Goal: Complete application form

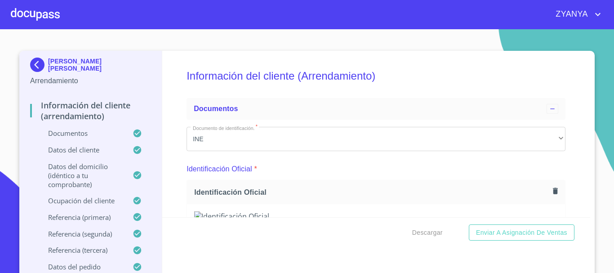
scroll to position [2760, 0]
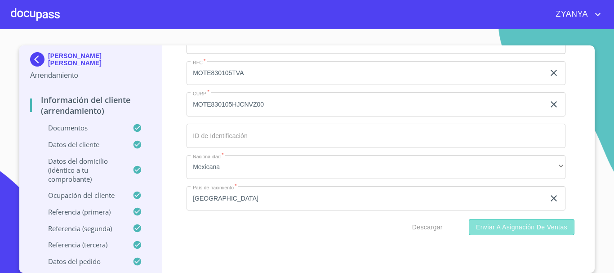
click at [522, 225] on span "Enviar a Asignación de Ventas" at bounding box center [521, 227] width 91 height 11
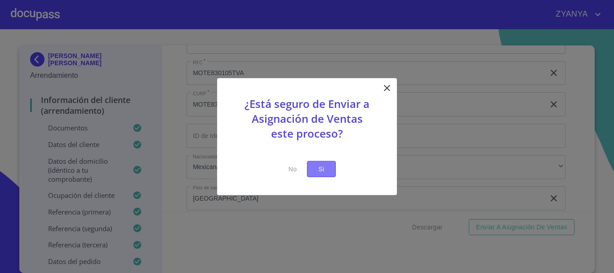
click at [328, 165] on span "Si" at bounding box center [321, 168] width 14 height 11
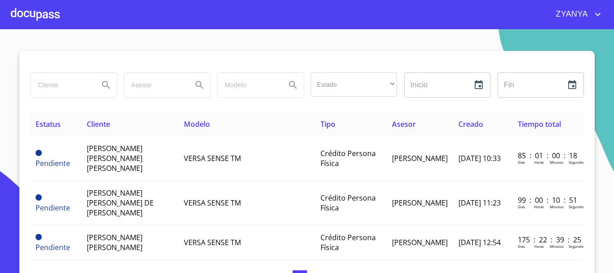
click at [53, 11] on div at bounding box center [35, 14] width 49 height 29
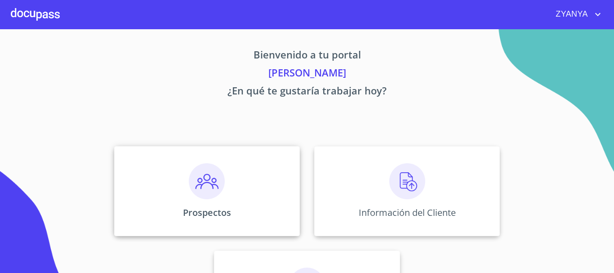
click at [217, 162] on div "Prospectos" at bounding box center [207, 191] width 186 height 90
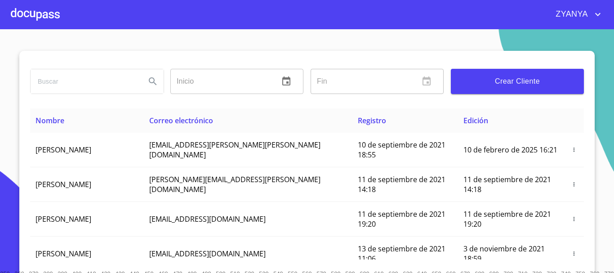
click at [99, 77] on input "search" at bounding box center [85, 81] width 108 height 24
click at [150, 86] on icon "Search" at bounding box center [152, 81] width 11 height 11
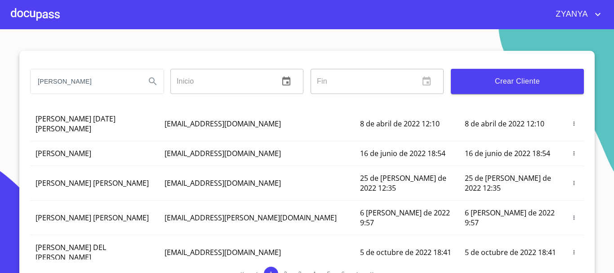
scroll to position [15, 0]
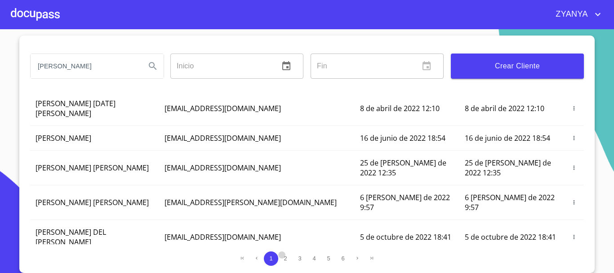
click at [284, 258] on span "2" at bounding box center [285, 258] width 3 height 7
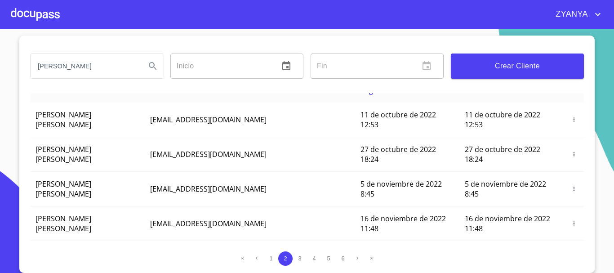
scroll to position [0, 0]
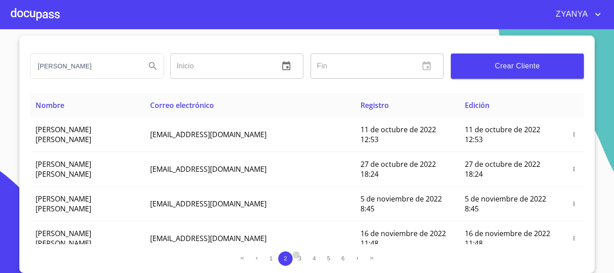
click at [298, 257] on span "3" at bounding box center [299, 258] width 7 height 7
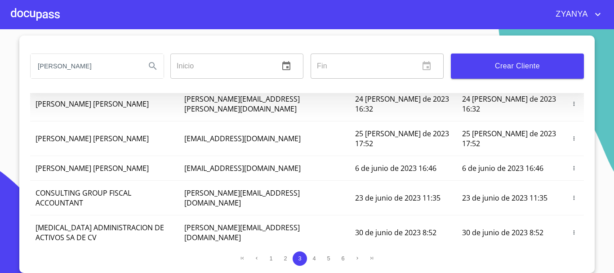
scroll to position [135, 0]
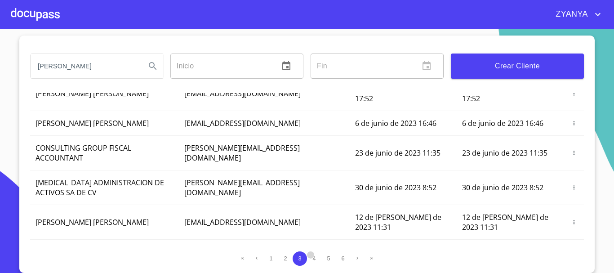
click at [312, 258] on span "4" at bounding box center [313, 258] width 3 height 7
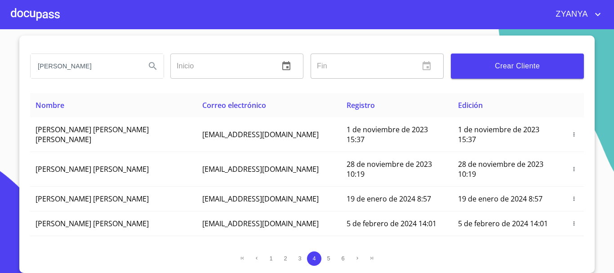
scroll to position [0, 0]
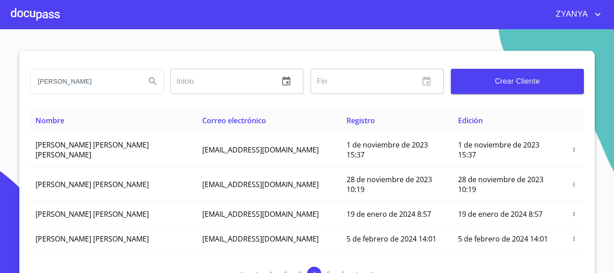
click at [83, 78] on input "[PERSON_NAME]" at bounding box center [85, 81] width 108 height 24
type input "MONICA CANO"
click at [153, 83] on icon "Search" at bounding box center [152, 81] width 11 height 11
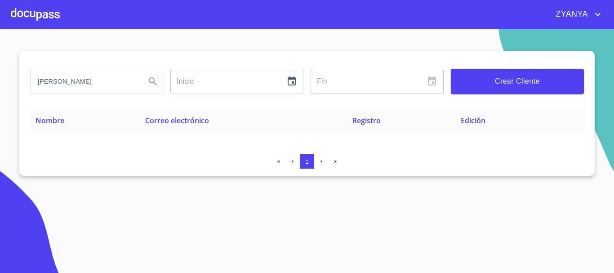
click at [47, 14] on div at bounding box center [35, 14] width 49 height 29
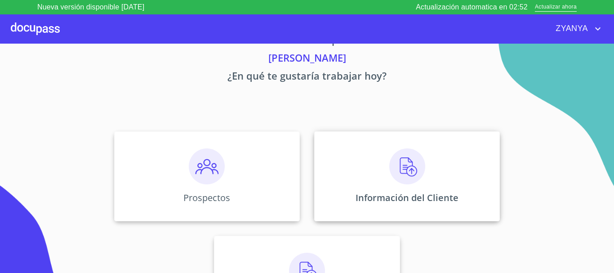
scroll to position [45, 0]
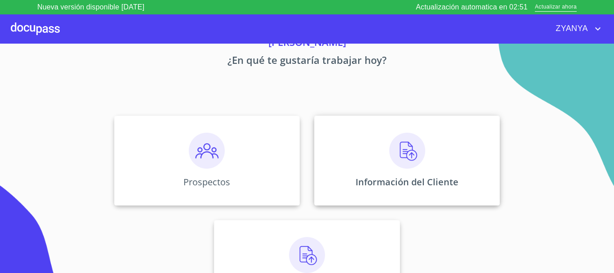
click at [394, 150] on img at bounding box center [407, 151] width 36 height 36
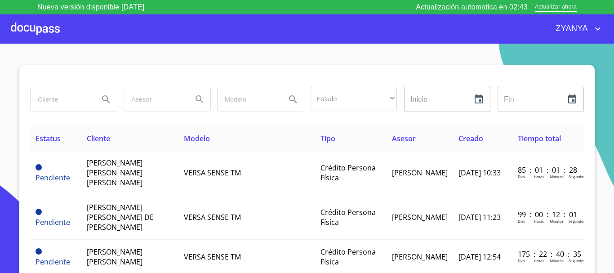
click at [71, 103] on input "search" at bounding box center [61, 99] width 61 height 24
type input "[PERSON_NAME]"
click at [101, 99] on icon "Search" at bounding box center [106, 99] width 11 height 11
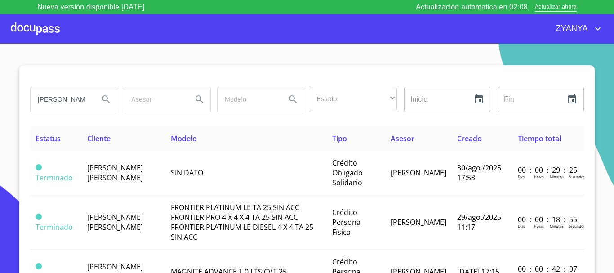
type button "[PERSON_NAME]"
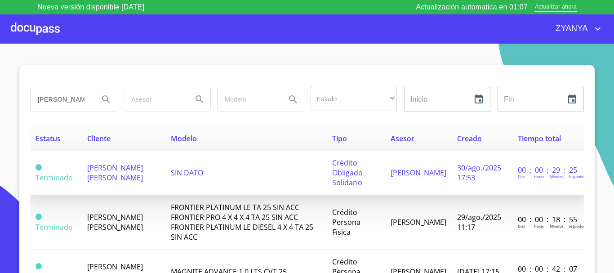
click at [143, 169] on span "[PERSON_NAME] [PERSON_NAME]" at bounding box center [115, 173] width 56 height 20
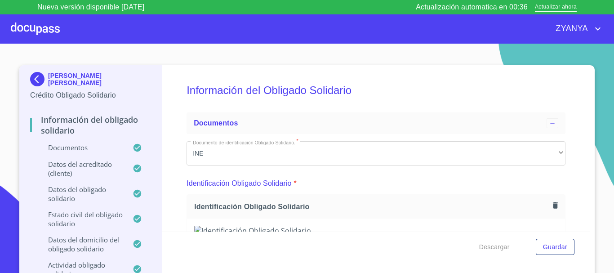
scroll to position [45, 0]
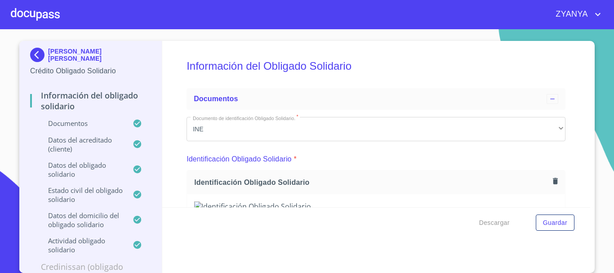
click at [553, 181] on icon "button" at bounding box center [555, 181] width 5 height 6
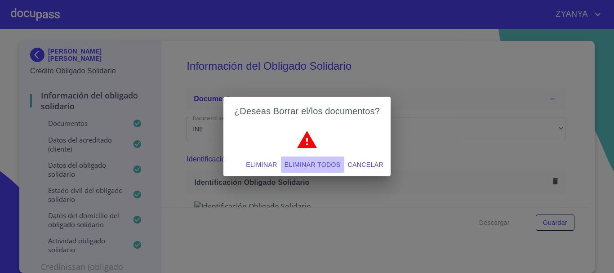
click at [311, 163] on span "Eliminar todos" at bounding box center [313, 164] width 56 height 11
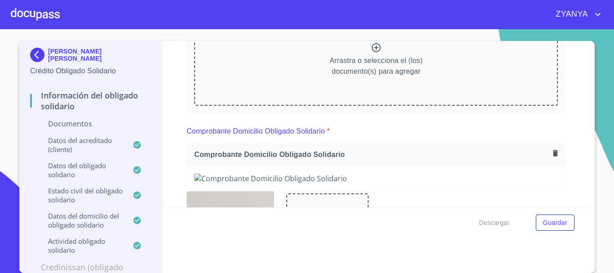
scroll to position [180, 0]
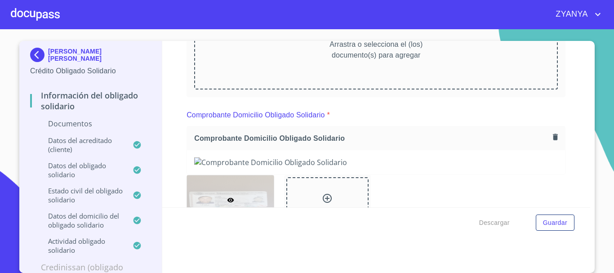
click at [549, 132] on button "button" at bounding box center [555, 137] width 12 height 12
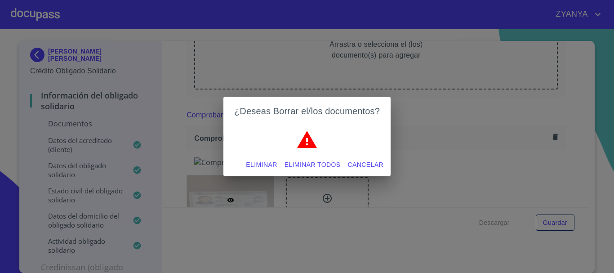
click at [320, 161] on span "Eliminar todos" at bounding box center [313, 164] width 56 height 11
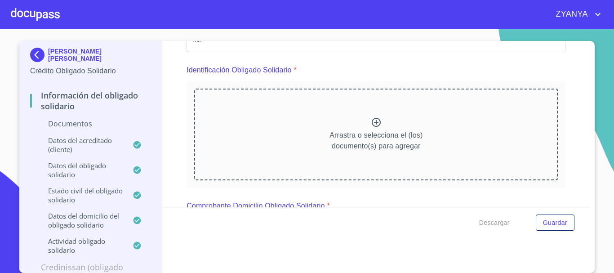
scroll to position [90, 0]
click at [350, 109] on div "Arrastra o selecciona el (los) documento(s) para agregar" at bounding box center [376, 134] width 364 height 92
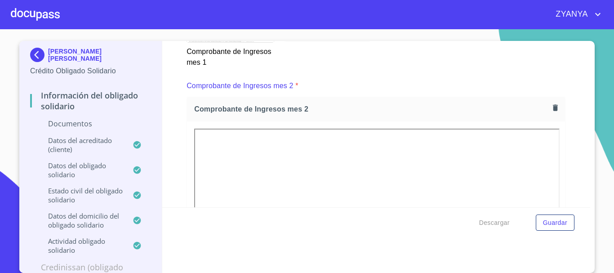
scroll to position [764, 0]
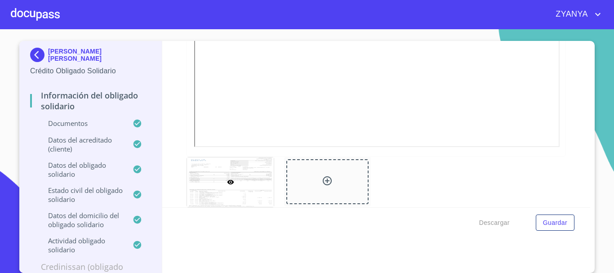
scroll to position [1393, 0]
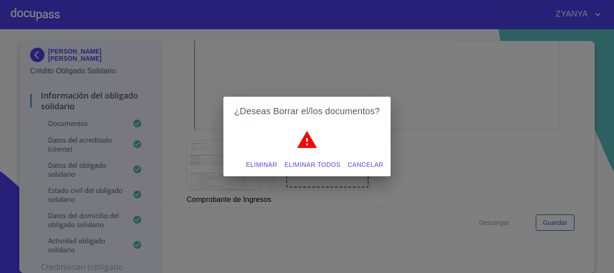
click at [317, 160] on span "Eliminar todos" at bounding box center [313, 164] width 56 height 11
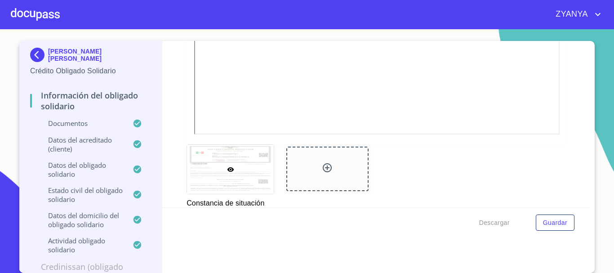
scroll to position [1798, 0]
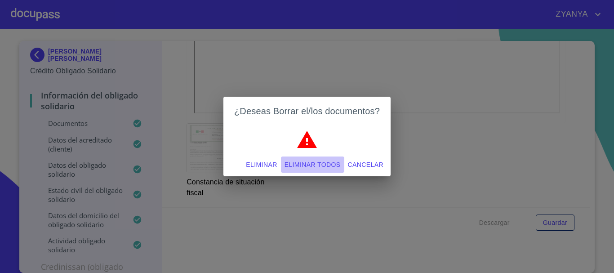
click at [332, 163] on span "Eliminar todos" at bounding box center [313, 164] width 56 height 11
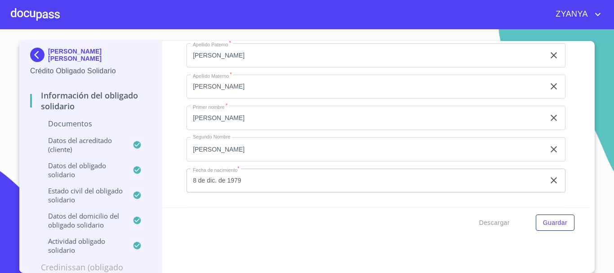
scroll to position [1753, 0]
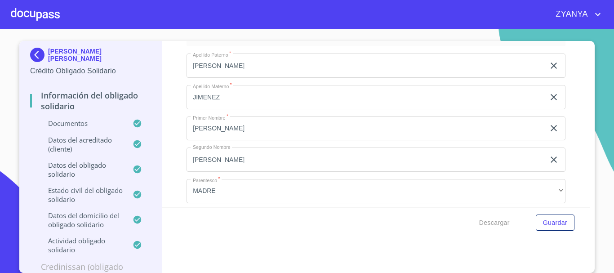
scroll to position [2202, 0]
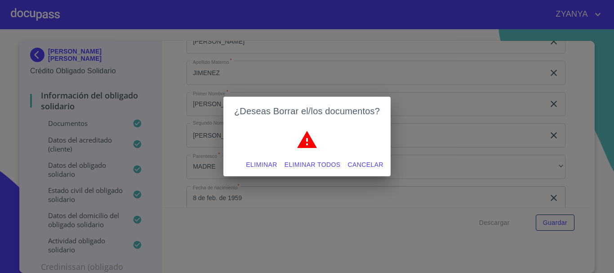
click at [304, 164] on span "Eliminar todos" at bounding box center [313, 164] width 56 height 11
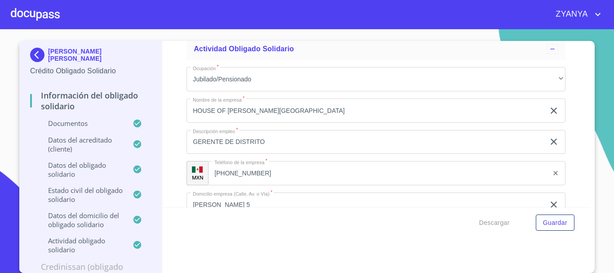
scroll to position [3146, 0]
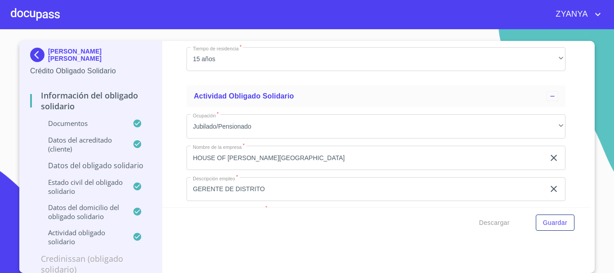
scroll to position [3101, 0]
type input "[PERSON_NAME]"
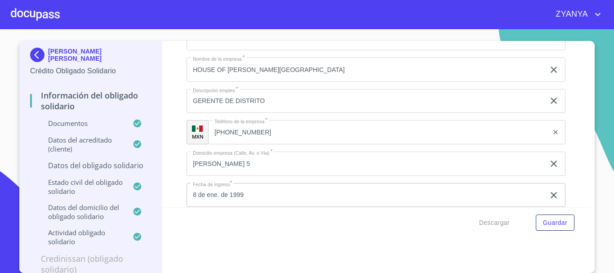
scroll to position [3196, 0]
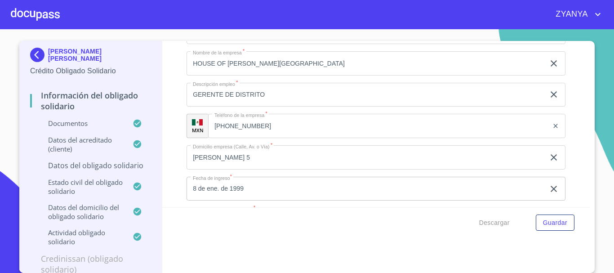
type input "PERLA"
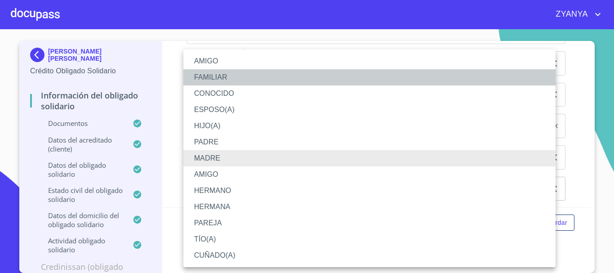
click at [202, 77] on li "FAMILIAR" at bounding box center [369, 77] width 372 height 16
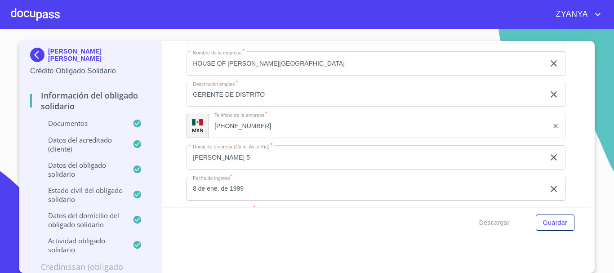
scroll to position [3241, 0]
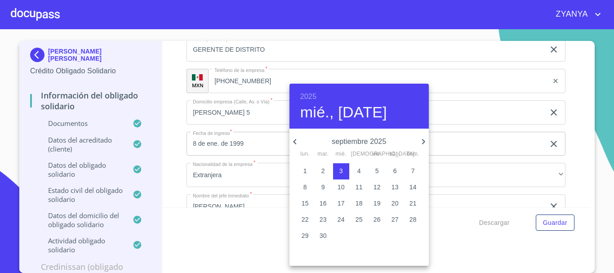
click at [315, 95] on h6 "2025" at bounding box center [308, 96] width 16 height 13
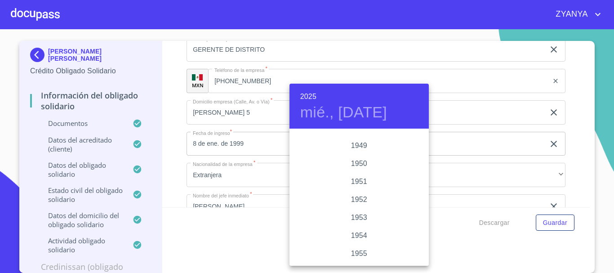
scroll to position [440, 0]
click at [359, 233] on div "1955" at bounding box center [358, 238] width 139 height 18
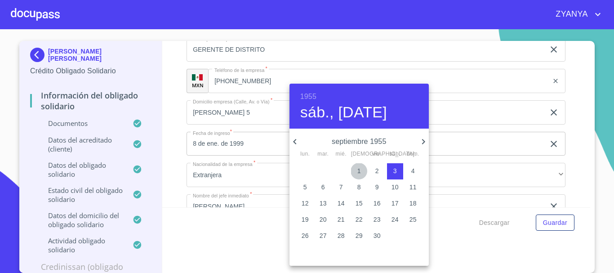
click at [357, 172] on p "1" at bounding box center [359, 170] width 4 height 9
type input "1 de sep. de 1955"
click at [256, 164] on div at bounding box center [307, 136] width 614 height 273
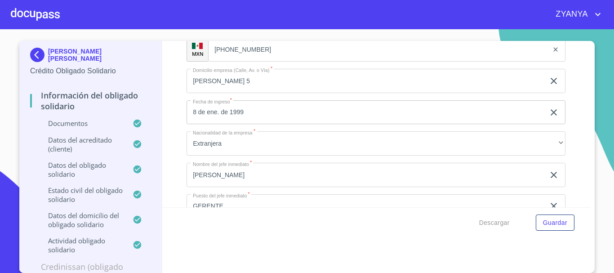
scroll to position [3286, 0]
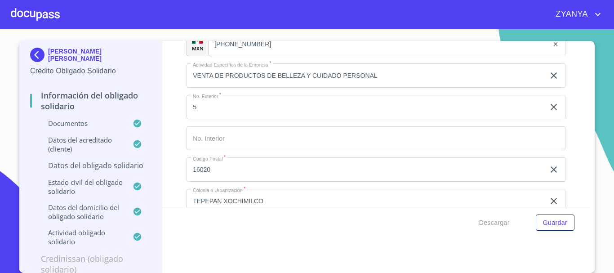
scroll to position [3421, 0]
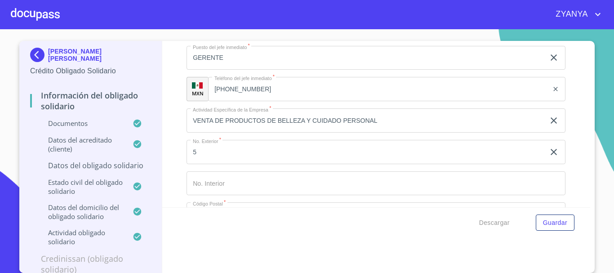
type input "CALP550901MGRBYR00"
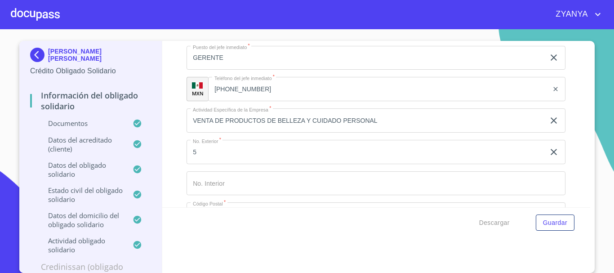
type input "M"
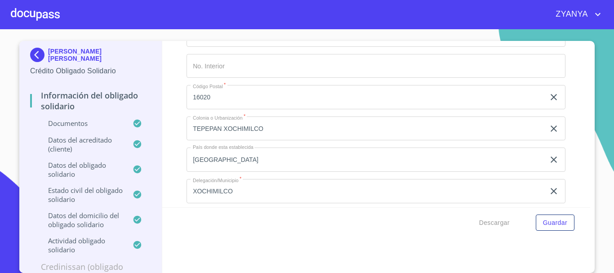
scroll to position [3556, 0]
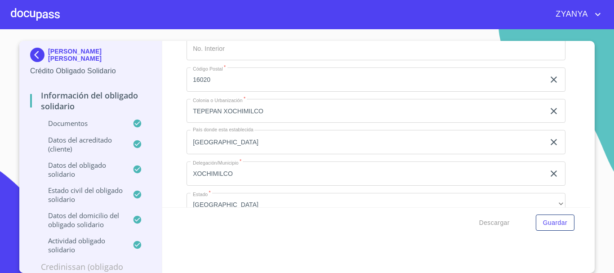
type input "[GEOGRAPHIC_DATA]"
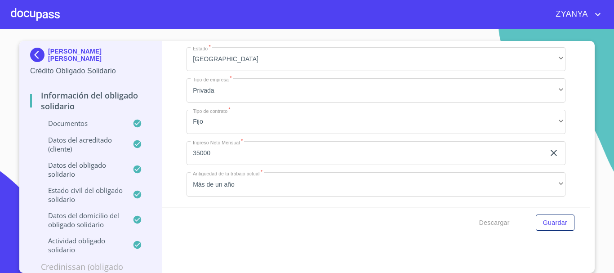
scroll to position [3736, 0]
type input "[PHONE_NUMBER]"
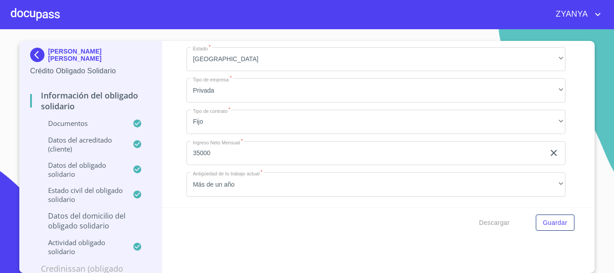
type input "C [GEOGRAPHIC_DATA]"
type input "3524"
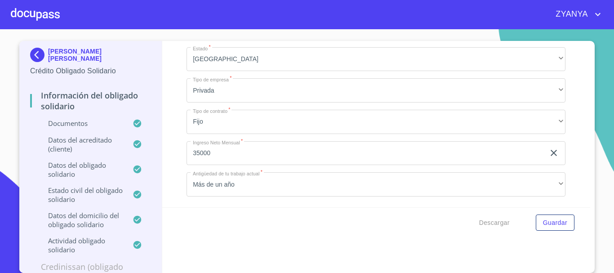
scroll to position [3870, 0]
type input "JERD SAN JOSA"
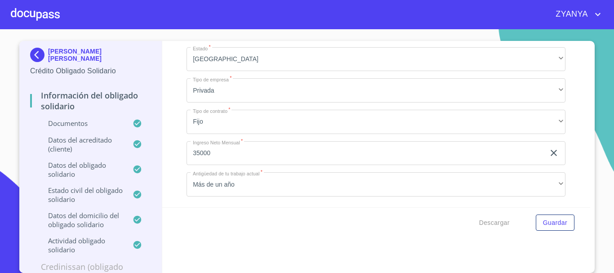
type input "[GEOGRAPHIC_DATA]"
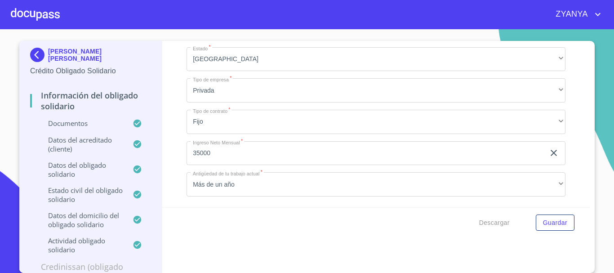
type input "[GEOGRAPHIC_DATA]"
click at [163, 141] on div "Información del Obligado Solidario Documentos Documento de identificación Oblig…" at bounding box center [376, 124] width 428 height 166
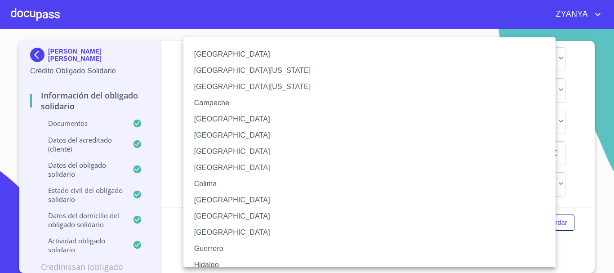
scroll to position [145, 0]
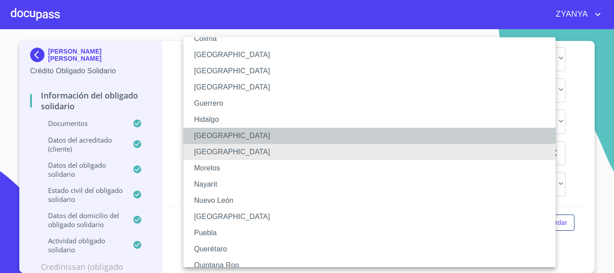
click at [231, 129] on li "[GEOGRAPHIC_DATA]" at bounding box center [372, 136] width 379 height 16
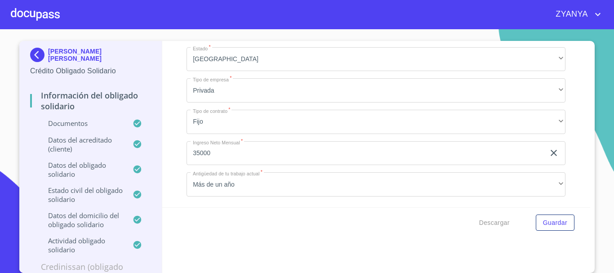
type input "44950"
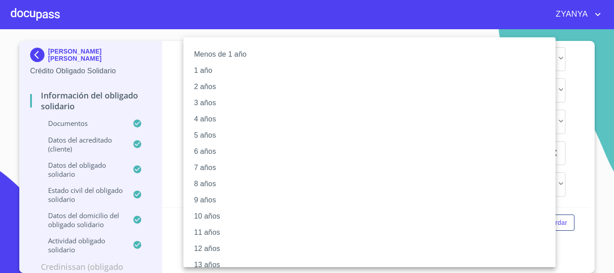
scroll to position [123, 0]
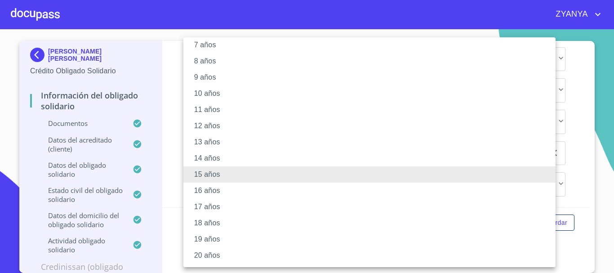
click at [211, 253] on li "20 años" at bounding box center [372, 255] width 379 height 16
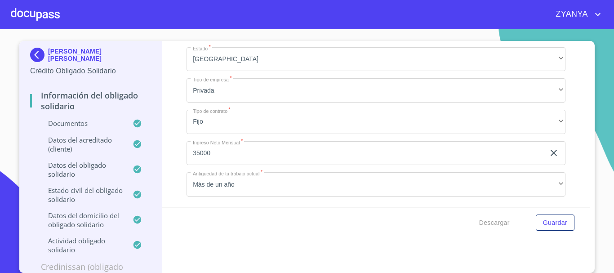
scroll to position [4185, 0]
type input "ENGINEER METAL PRODUCTS"
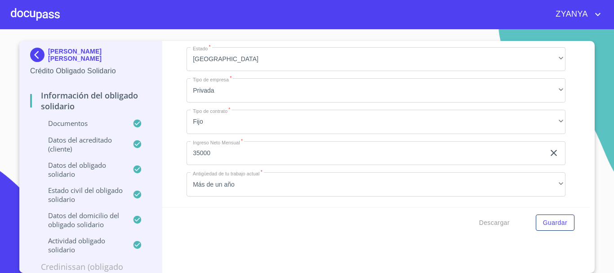
type input "ASISTENTE DE DIRECCION"
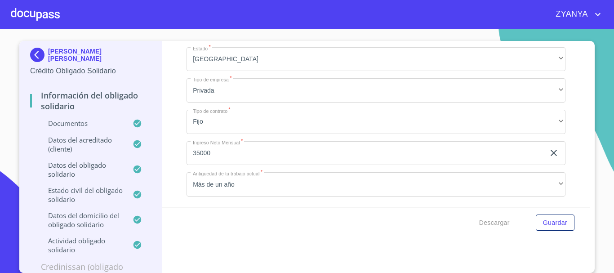
paste input "[PHONE_NUMBER]"
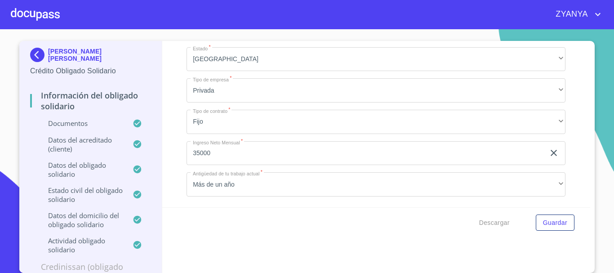
type input "(33) 368662"
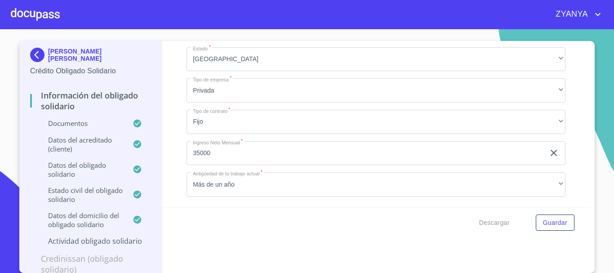
scroll to position [4275, 0]
type input "AV SIGLO 21"
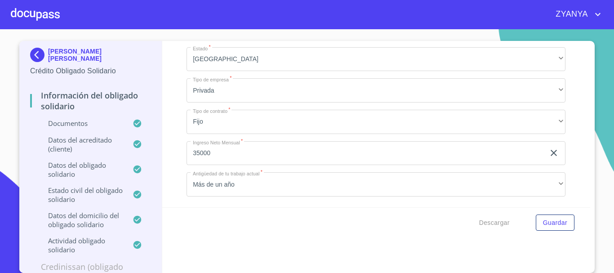
type input "(33) 368662"
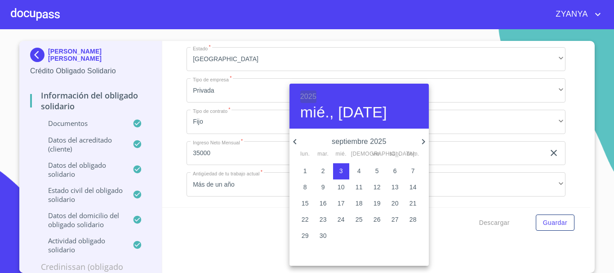
click at [310, 92] on h6 "2025" at bounding box center [308, 96] width 16 height 13
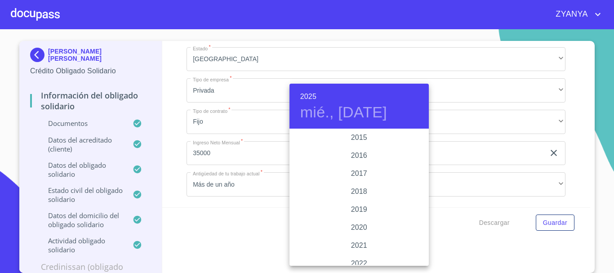
scroll to position [1609, 0]
click at [358, 167] on div "2016" at bounding box center [358, 166] width 139 height 18
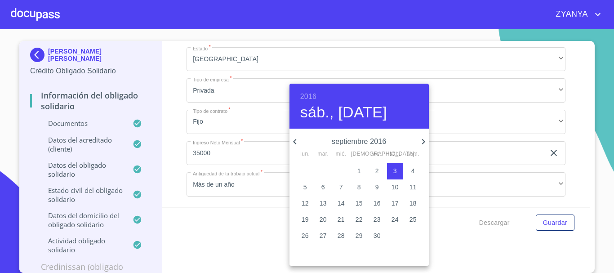
click at [294, 138] on icon "button" at bounding box center [294, 141] width 11 height 11
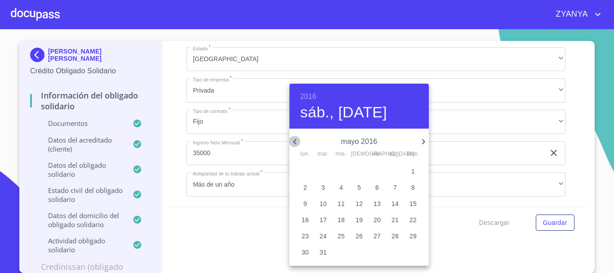
click at [294, 138] on icon "button" at bounding box center [294, 141] width 11 height 11
click at [359, 185] on p "7" at bounding box center [359, 186] width 4 height 9
type input "7 de ene. de 2016"
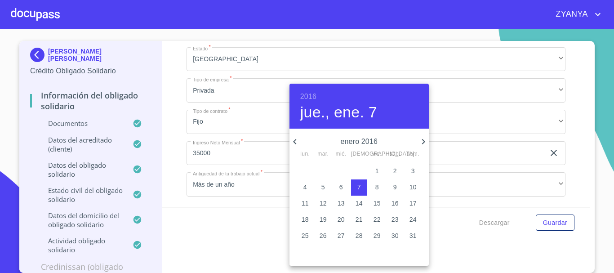
click at [252, 138] on div at bounding box center [307, 136] width 614 height 273
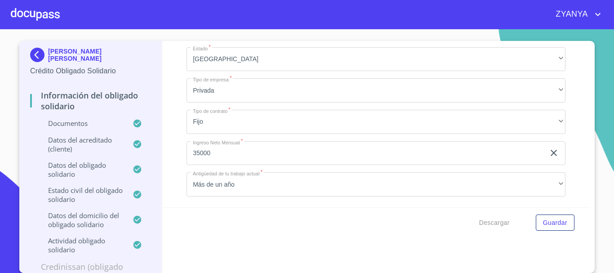
scroll to position [4320, 0]
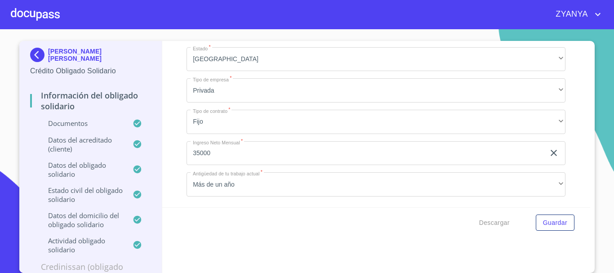
type input "[PERSON_NAME]"
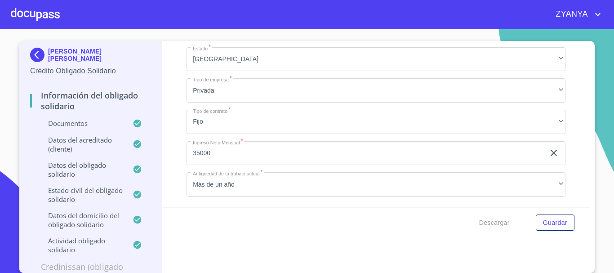
type input "[PHONE_NUMBER]"
click at [561, 109] on div "Información del Obligado Solidario Documentos Documento de identificación Oblig…" at bounding box center [376, 124] width 428 height 166
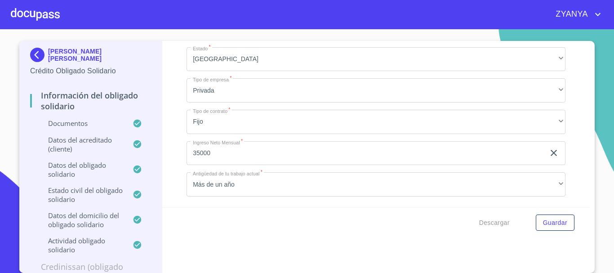
paste input "[PHONE_NUMBER]"
type input "[PHONE_NUMBER]"
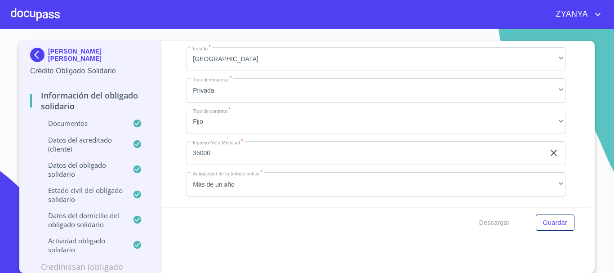
click at [565, 108] on div "Información del Obligado Solidario Documentos Documento de identificación Oblig…" at bounding box center [376, 124] width 428 height 166
click at [577, 110] on div "Información del Obligado Solidario Documentos Documento de identificación Oblig…" at bounding box center [376, 124] width 428 height 166
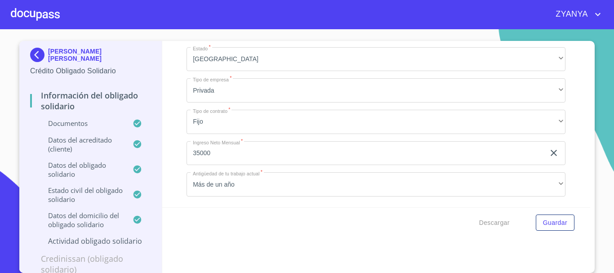
type input "[PHONE_NUMBER]"
click at [565, 122] on div "Información del Obligado Solidario Documentos Documento de identificación Oblig…" at bounding box center [376, 124] width 428 height 166
drag, startPoint x: 210, startPoint y: 133, endPoint x: 279, endPoint y: 144, distance: 69.2
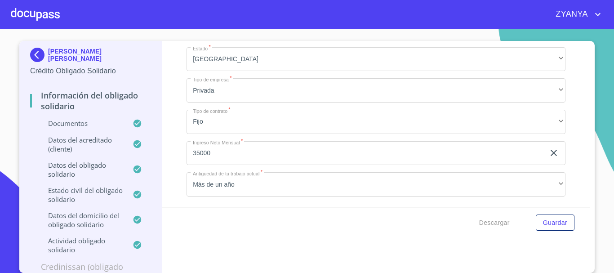
paste input "[PHONE_NUMBER]"
type input "[PHONE_NUMBER]"
click at [572, 102] on div "Información del Obligado Solidario Documentos Documento de identificación Oblig…" at bounding box center [376, 124] width 428 height 166
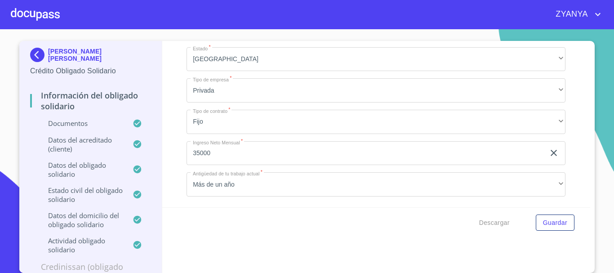
type input "FUNDICION EN ARENA E INYECCION DE ALUMINIO"
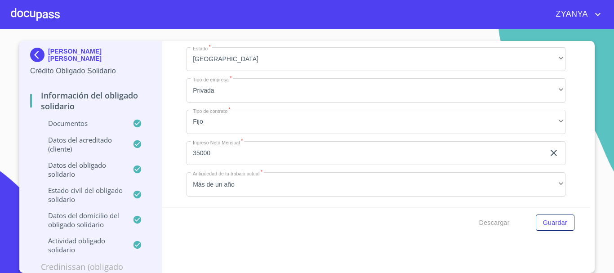
scroll to position [4500, 0]
type input "105"
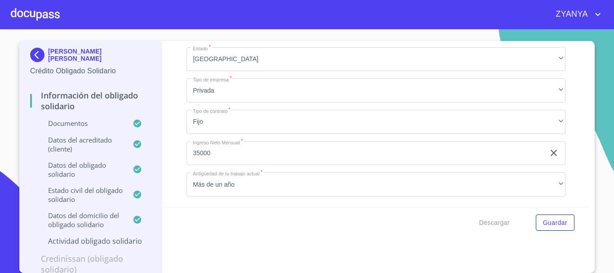
scroll to position [4545, 0]
type input "45640"
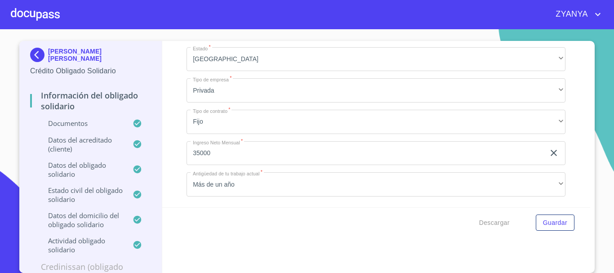
type input "TLAJOMULCO"
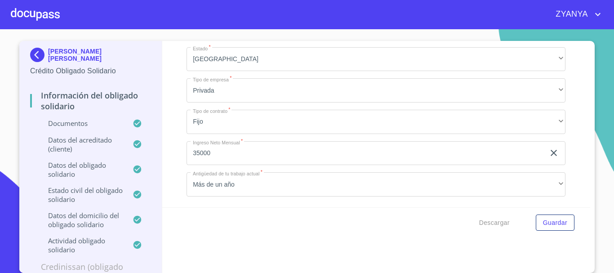
click at [276, 40] on input "XOCHIMILCO" at bounding box center [366, 28] width 358 height 24
type input "X"
type input "TLAJOMULCO"
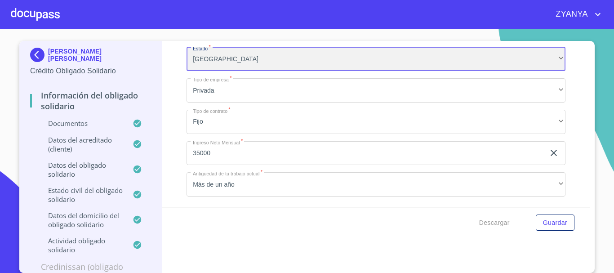
click at [255, 71] on div "[GEOGRAPHIC_DATA]" at bounding box center [376, 59] width 379 height 24
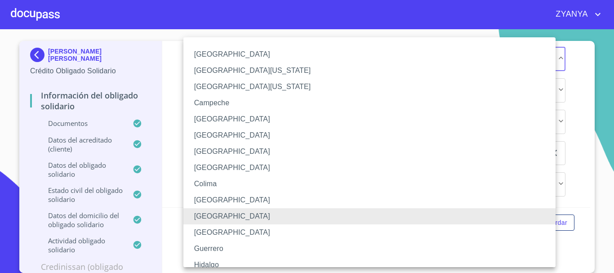
scroll to position [45, 0]
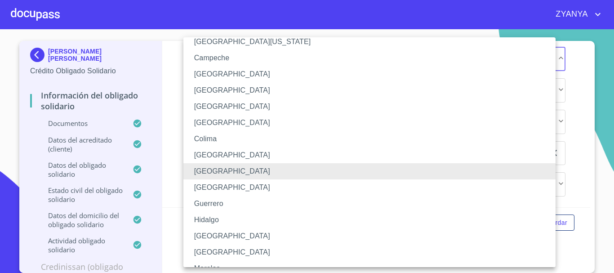
click at [216, 231] on li "[GEOGRAPHIC_DATA]" at bounding box center [372, 236] width 379 height 16
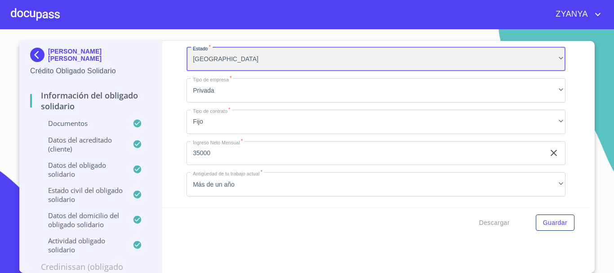
scroll to position [4679, 0]
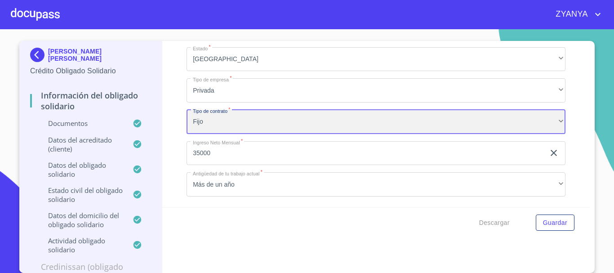
click at [243, 134] on div "Fijo" at bounding box center [376, 122] width 379 height 24
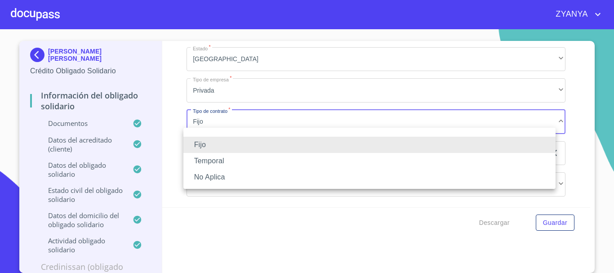
click at [245, 142] on li "Fijo" at bounding box center [369, 145] width 372 height 16
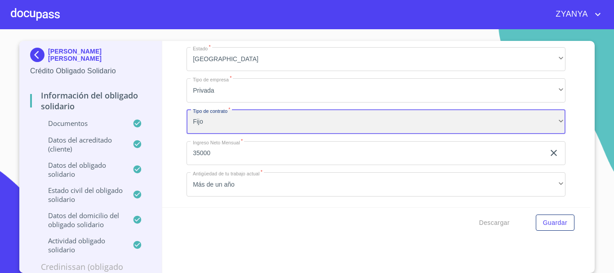
scroll to position [4696, 0]
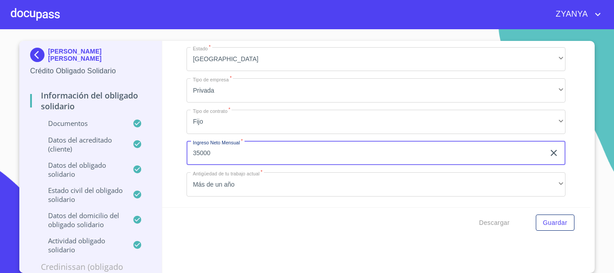
click at [261, 153] on input "35000" at bounding box center [366, 153] width 358 height 24
type input "20000"
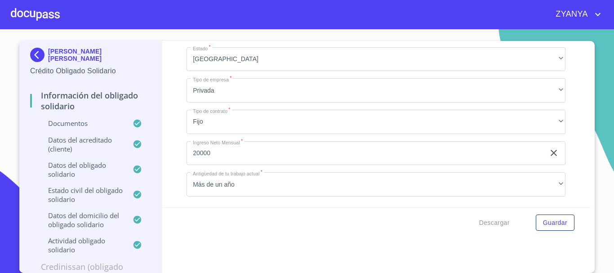
click at [573, 132] on div "Información del Obligado Solidario Documentos Documento de identificación Oblig…" at bounding box center [376, 124] width 428 height 166
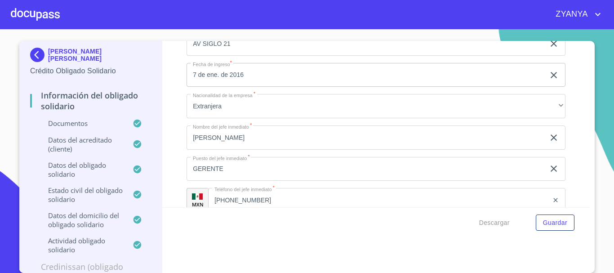
scroll to position [3303, 0]
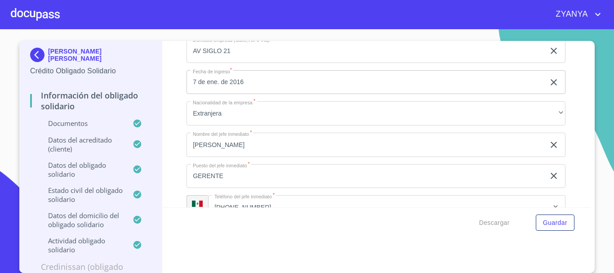
paste input "CALP550901TR0"
type input "CALP550901TR0"
click at [572, 87] on div "Información del Obligado Solidario Documentos Documento de identificación Oblig…" at bounding box center [376, 124] width 428 height 166
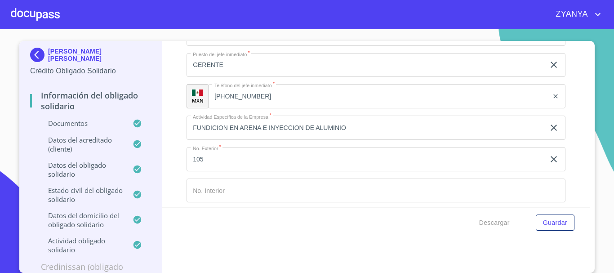
scroll to position [3438, 0]
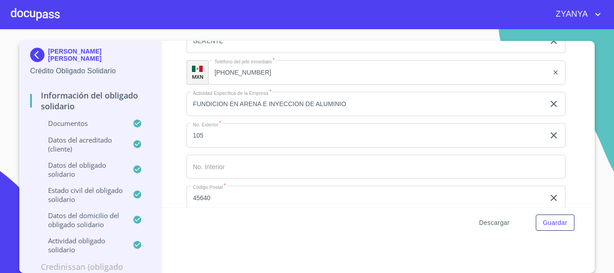
click at [487, 220] on span "Descargar" at bounding box center [494, 222] width 31 height 11
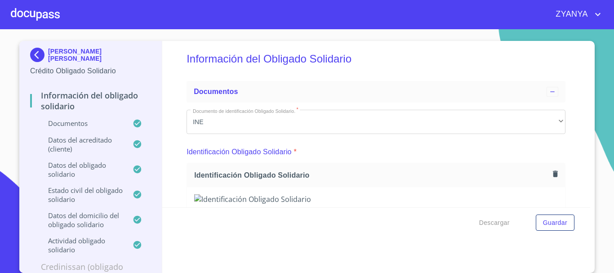
scroll to position [0, 0]
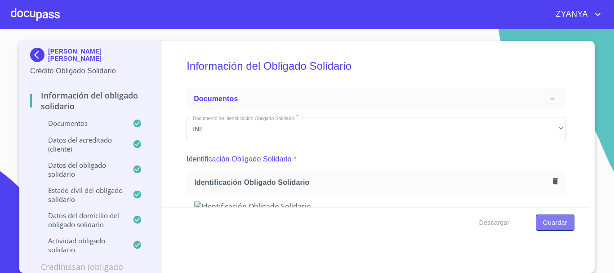
click at [558, 222] on span "Guardar" at bounding box center [555, 222] width 24 height 11
